Goal: Obtain resource: Download file/media

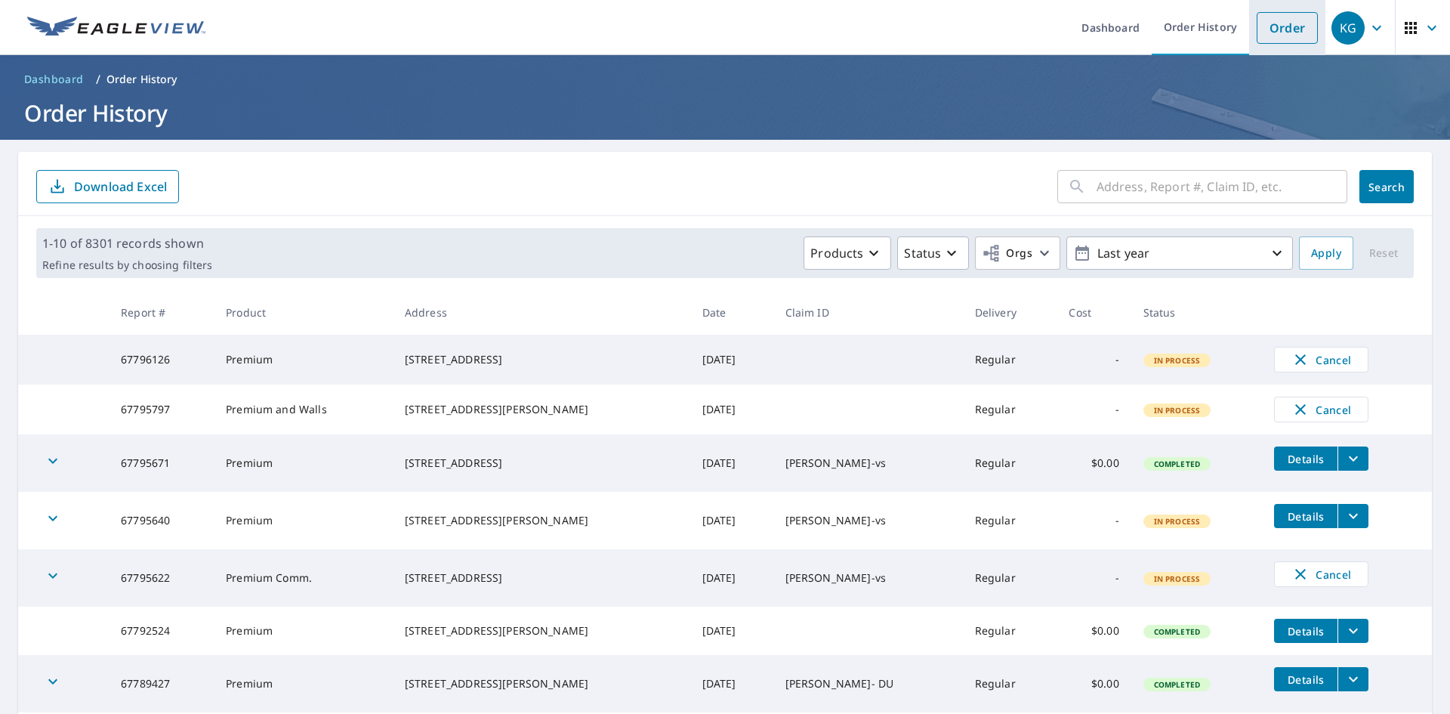
click at [1275, 29] on link "Order" at bounding box center [1287, 28] width 61 height 32
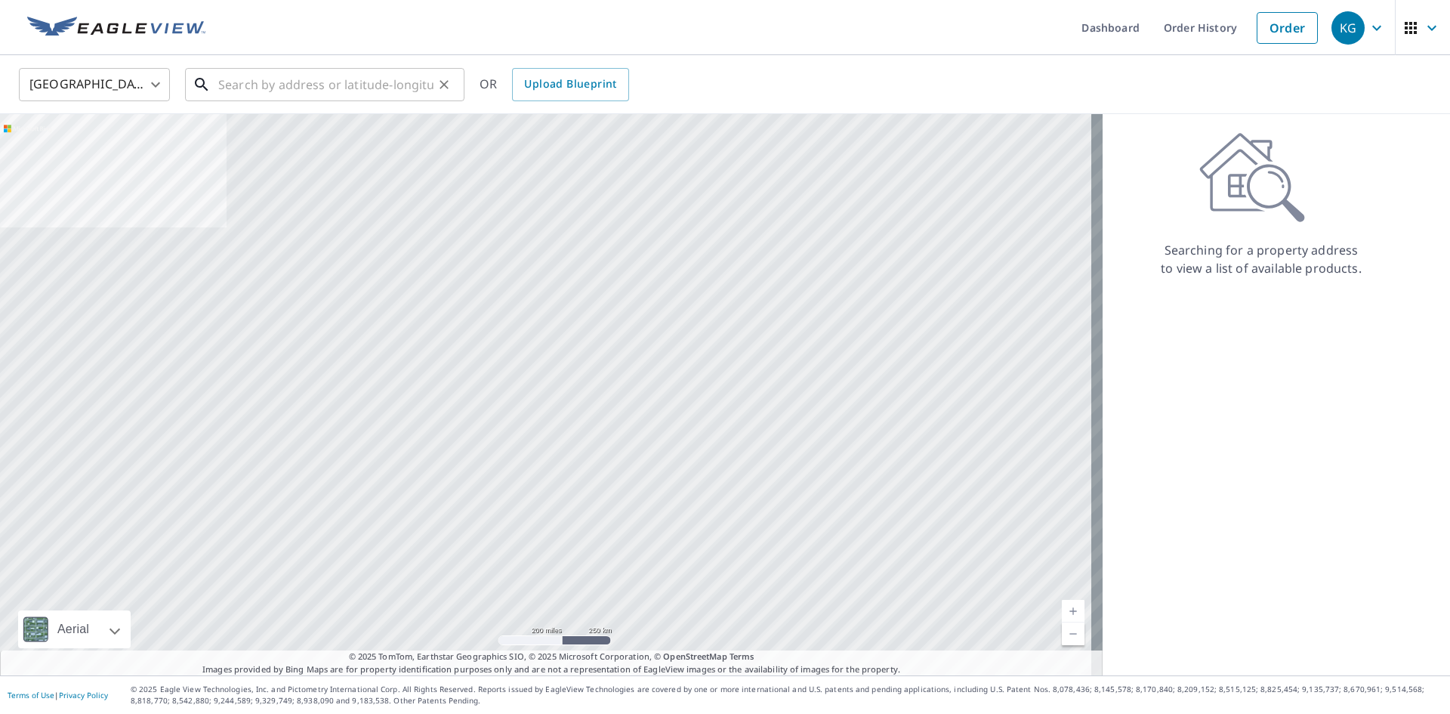
click at [337, 81] on input "text" at bounding box center [325, 84] width 215 height 42
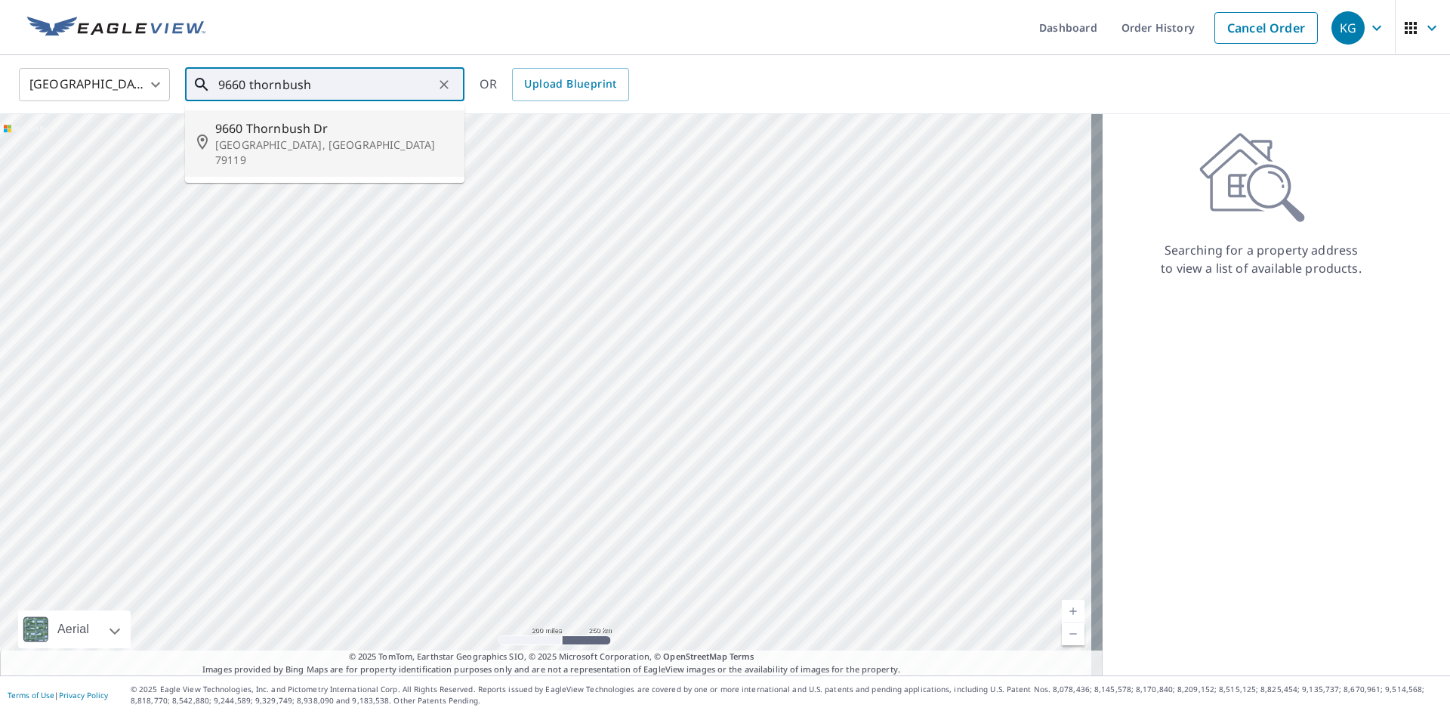
click at [261, 128] on span "9660 Thornbush Dr" at bounding box center [333, 128] width 237 height 18
type input "[STREET_ADDRESS][PERSON_NAME]"
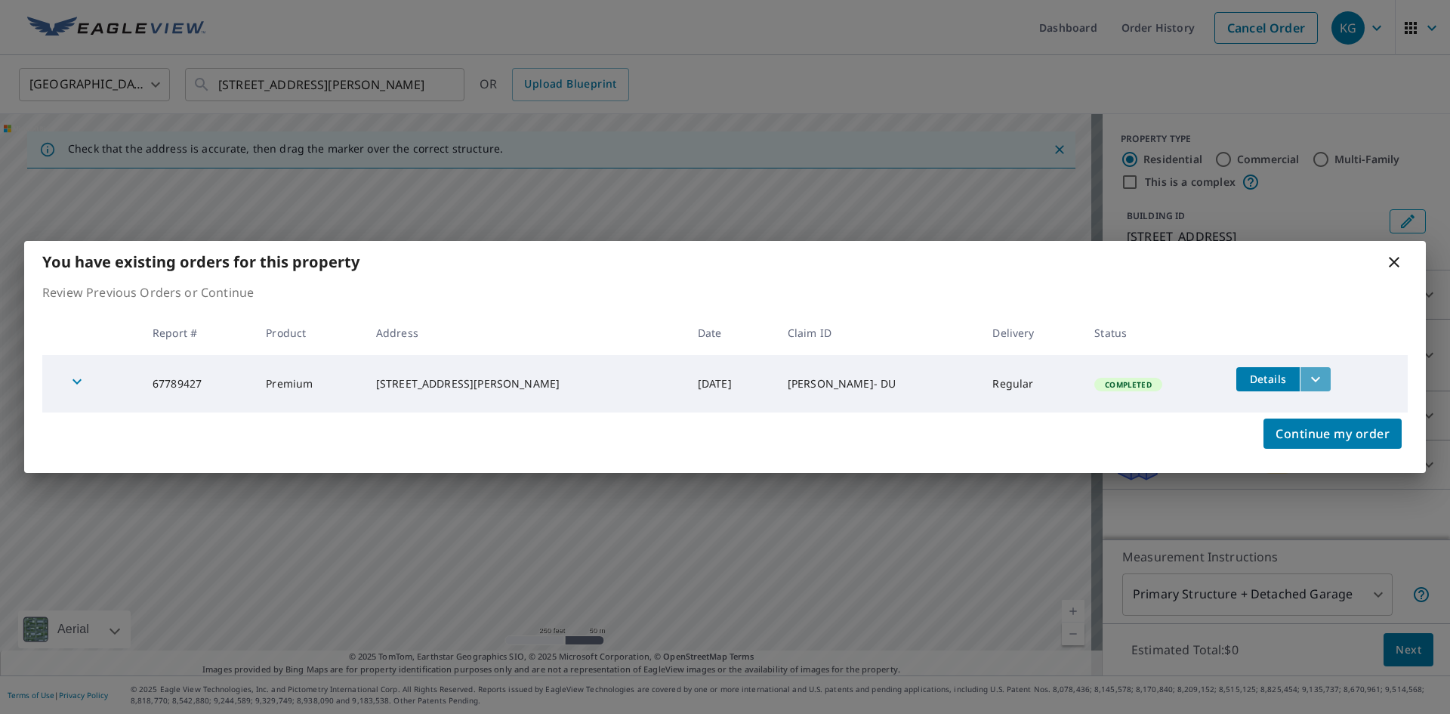
click at [1307, 378] on icon "filesDropdownBtn-67789427" at bounding box center [1316, 379] width 18 height 18
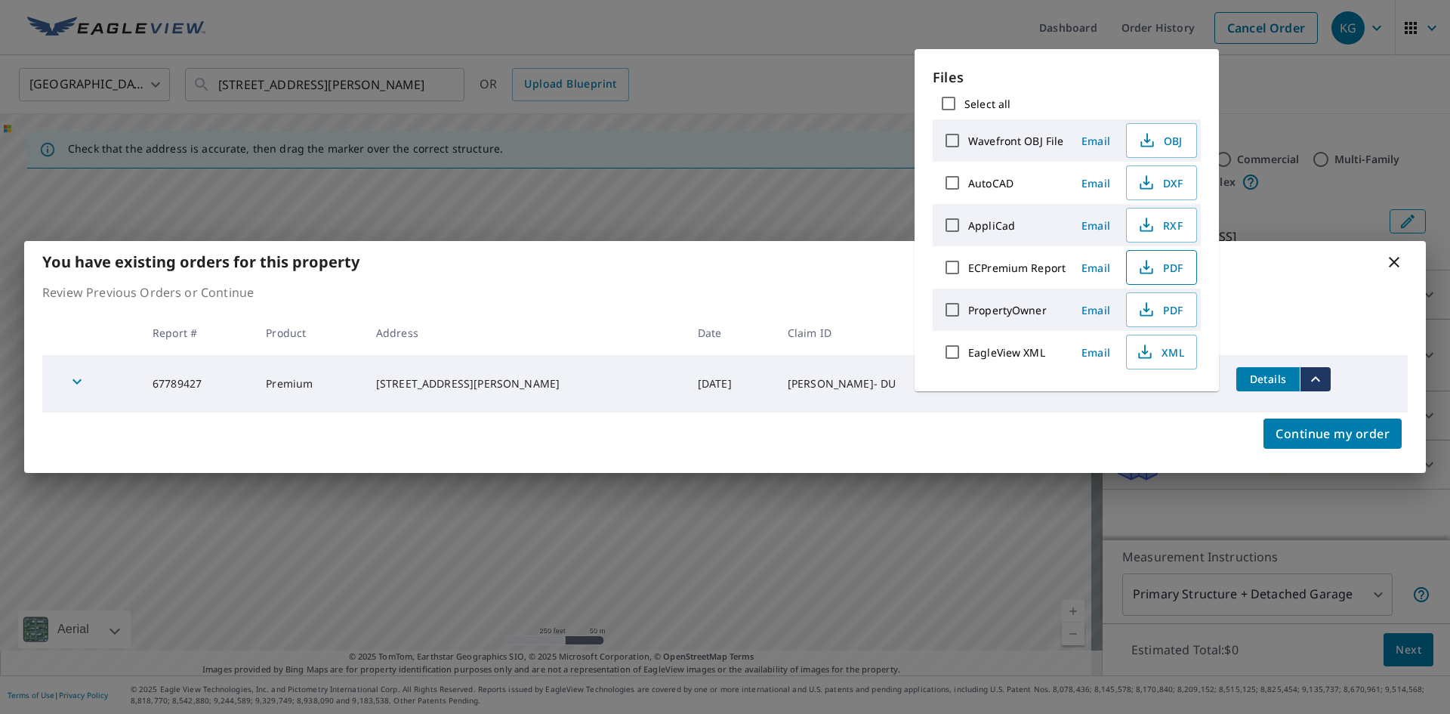
click at [1161, 267] on span "PDF" at bounding box center [1160, 267] width 48 height 18
click at [1394, 261] on icon at bounding box center [1394, 262] width 11 height 11
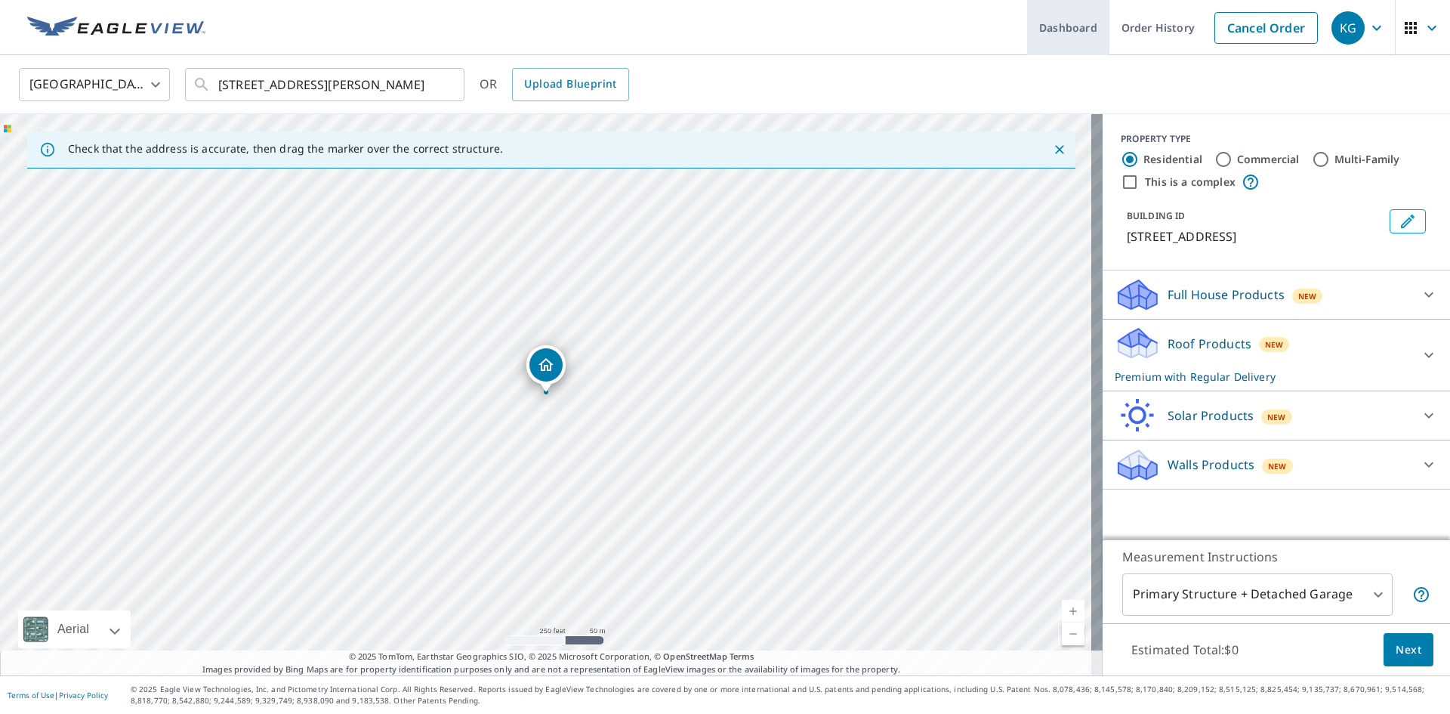
drag, startPoint x: 1235, startPoint y: 26, endPoint x: 1083, endPoint y: 10, distance: 152.6
click at [1235, 26] on link "Cancel Order" at bounding box center [1266, 28] width 103 height 32
